Goal: Entertainment & Leisure: Consume media (video, audio)

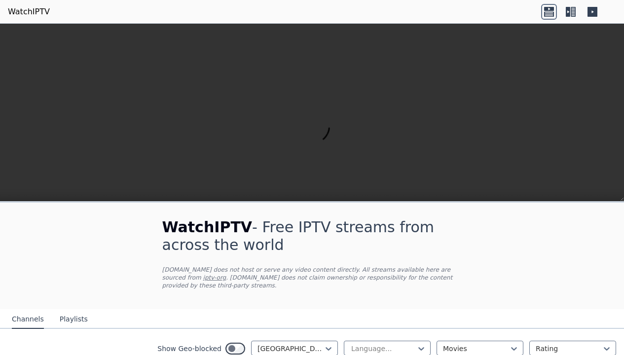
scroll to position [118, 0]
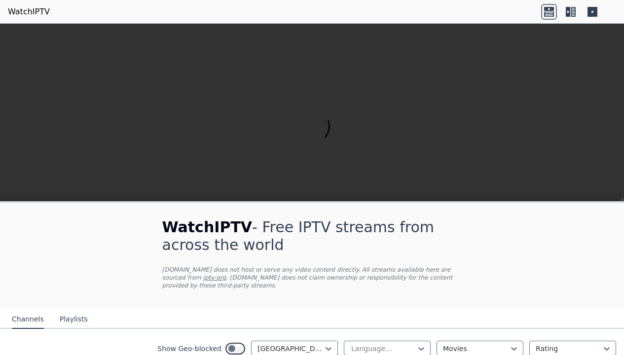
scroll to position [237, 0]
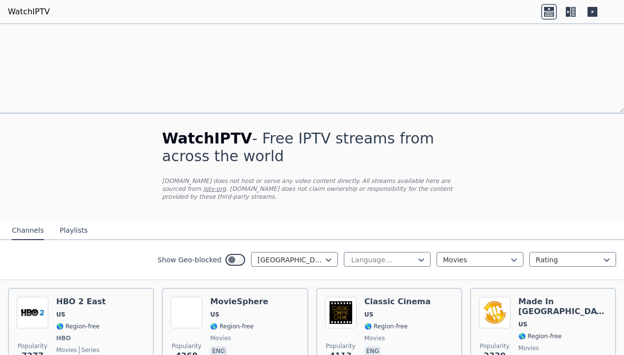
scroll to position [0, 0]
